Goal: Find specific page/section: Find specific page/section

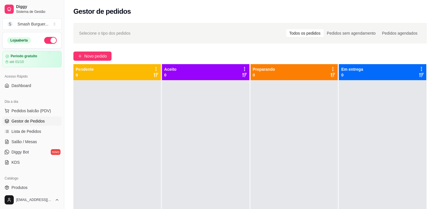
scroll to position [154, 0]
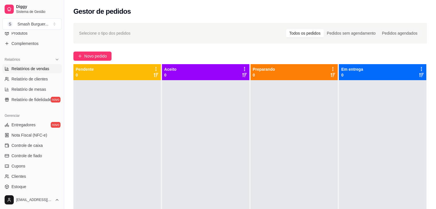
click at [34, 64] on link "Relatórios de vendas" at bounding box center [31, 68] width 59 height 9
select select "ALL"
select select "0"
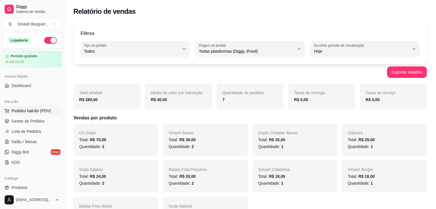
click at [32, 113] on span "Pedidos balcão (PDV)" at bounding box center [31, 111] width 40 height 6
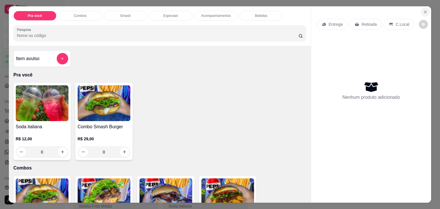
click at [421, 11] on button "Close" at bounding box center [425, 11] width 9 height 9
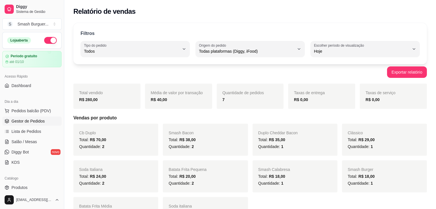
click at [30, 123] on span "Gestor de Pedidos" at bounding box center [27, 121] width 33 height 6
